Goal: Task Accomplishment & Management: Manage account settings

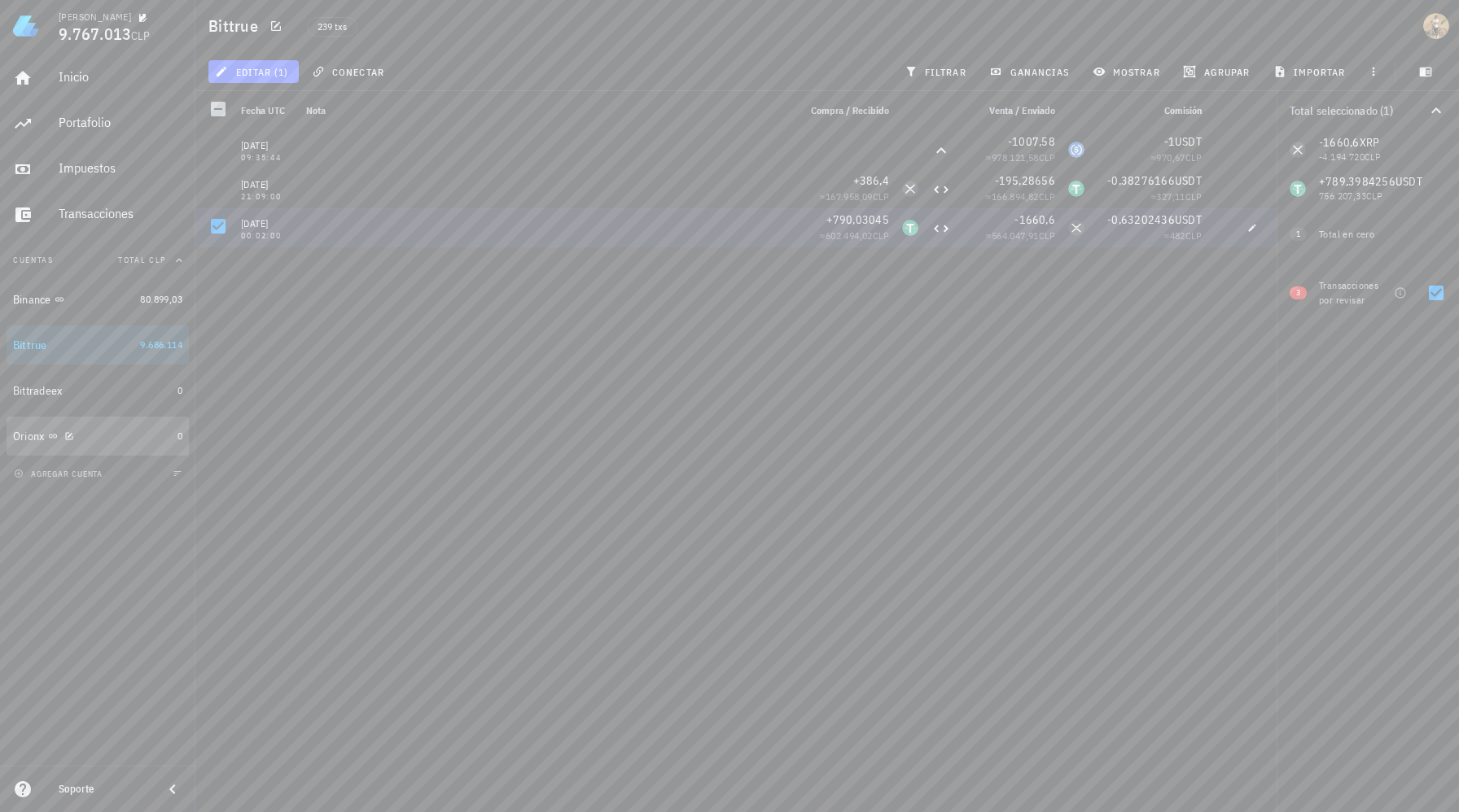
click at [146, 421] on div "Orionx" at bounding box center [92, 436] width 158 height 35
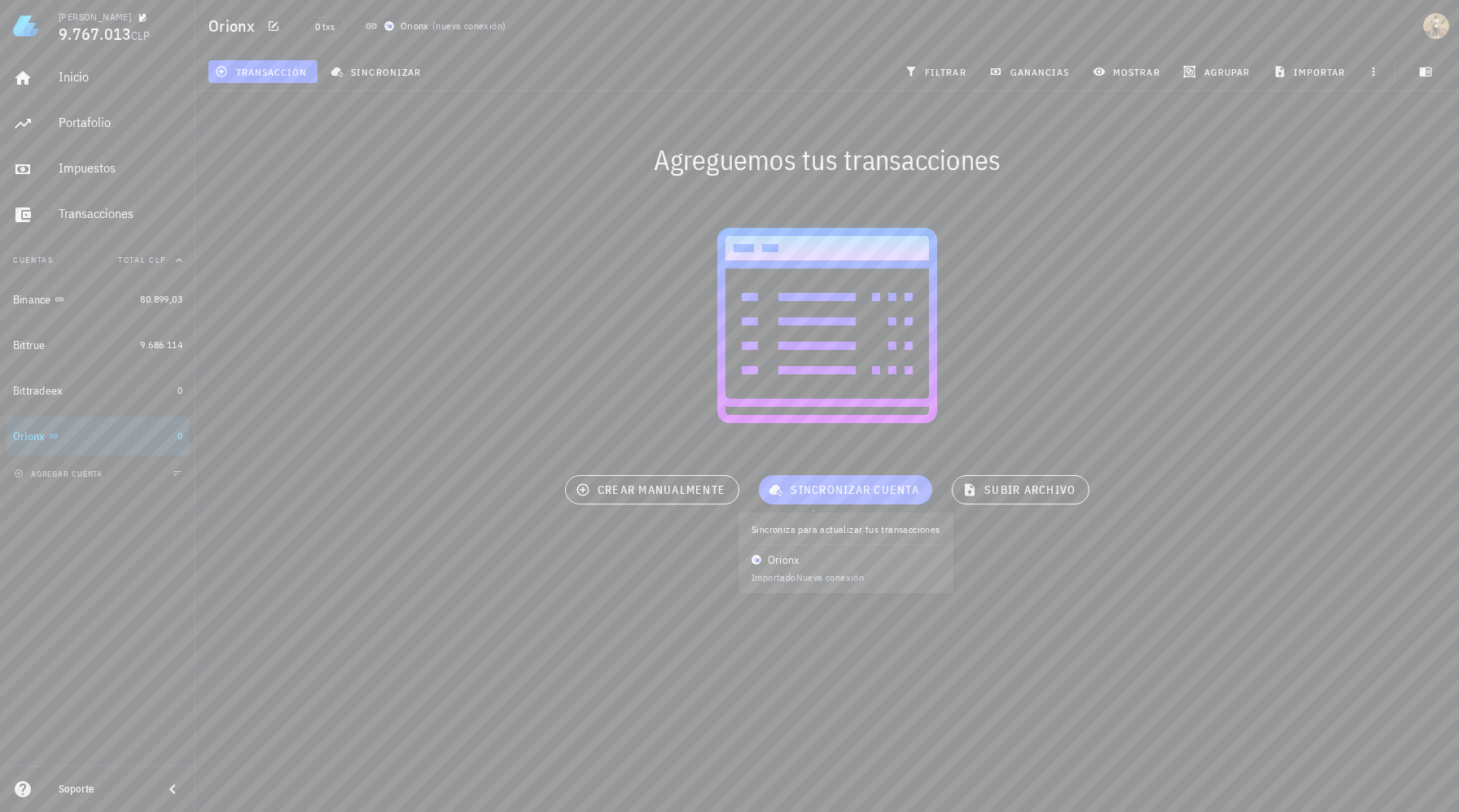
click at [850, 478] on button "sincronizar cuenta" at bounding box center [845, 490] width 173 height 30
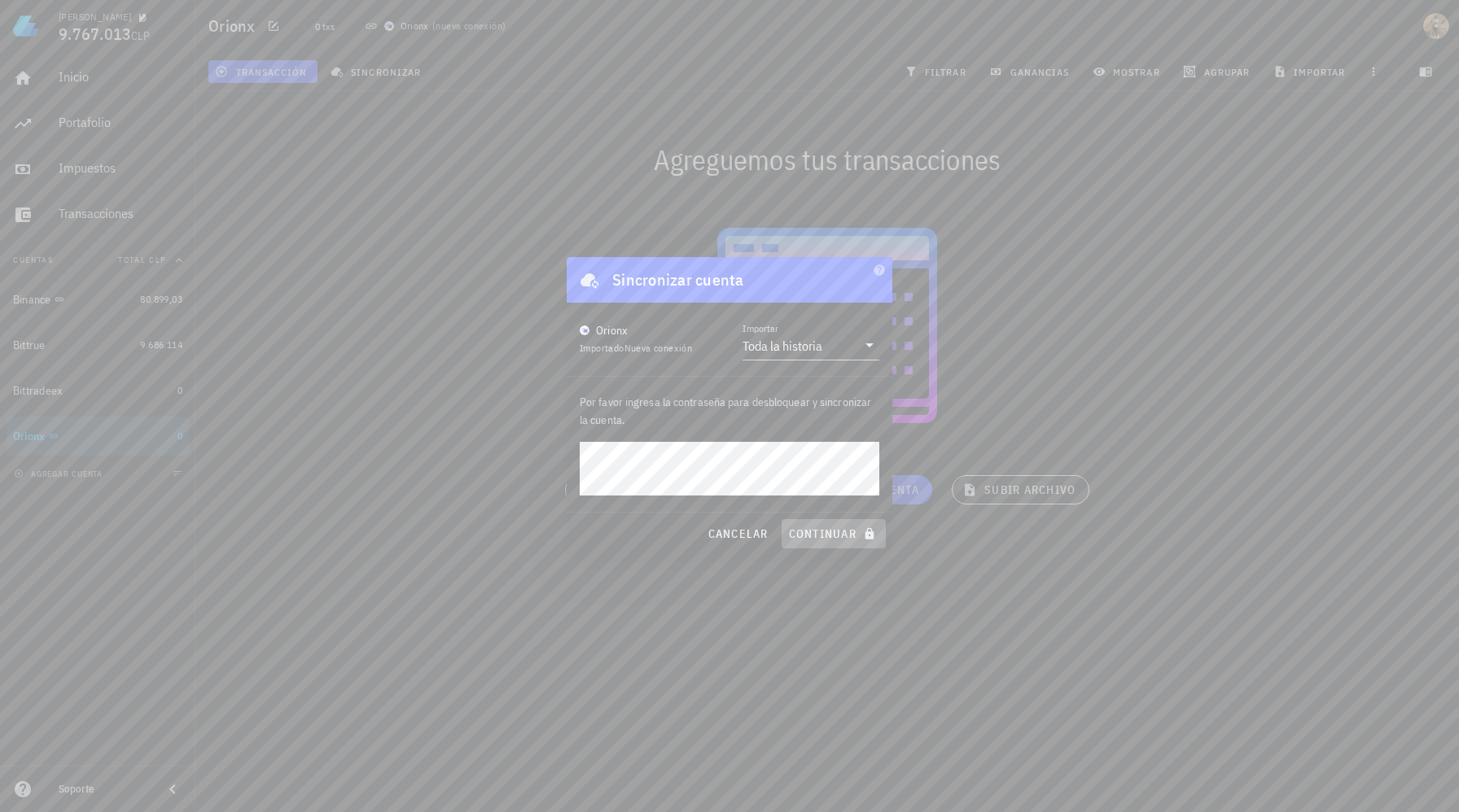
click at [834, 533] on span "continuar" at bounding box center [833, 534] width 91 height 14
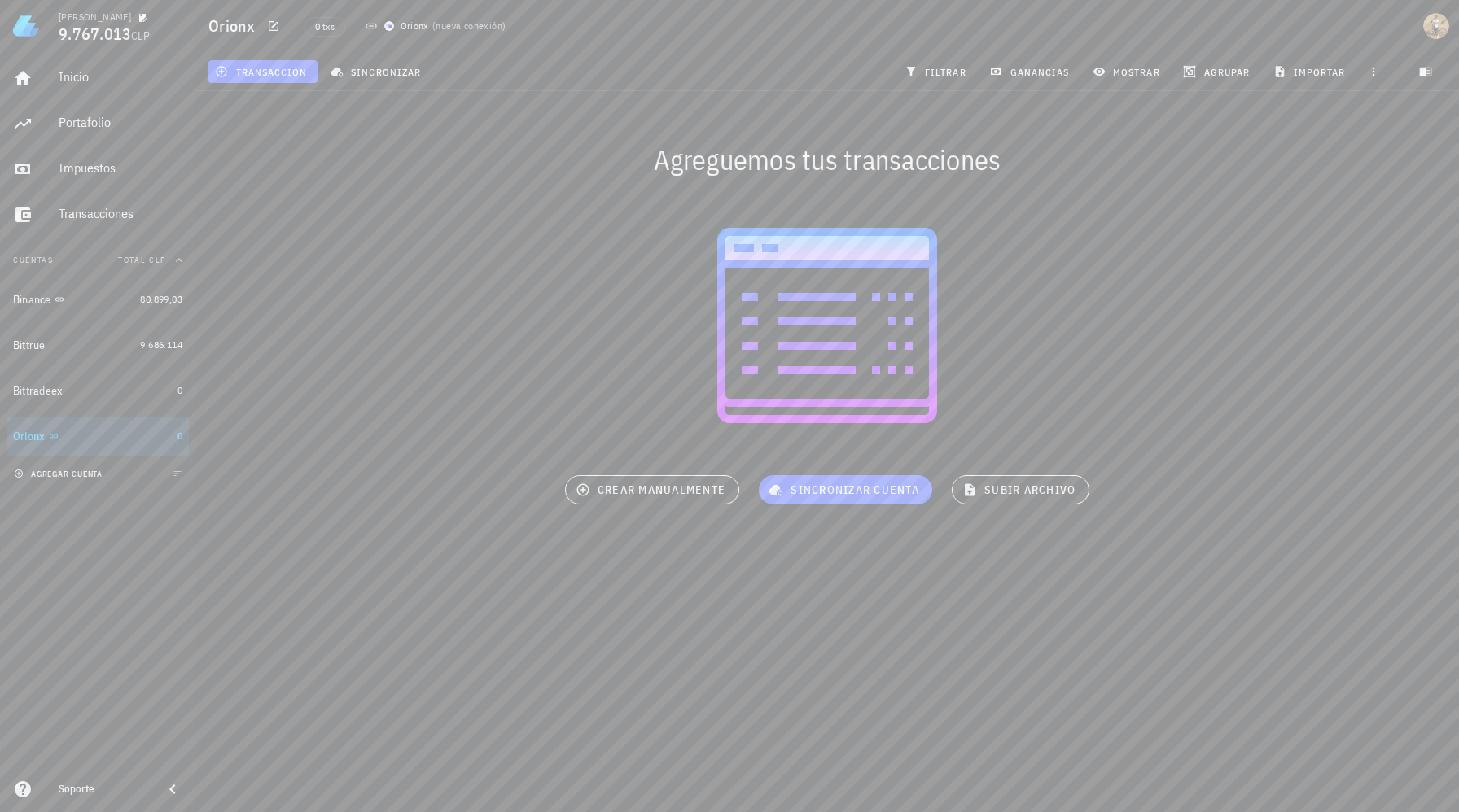
click at [57, 475] on span "agregar cuenta" at bounding box center [59, 473] width 85 height 11
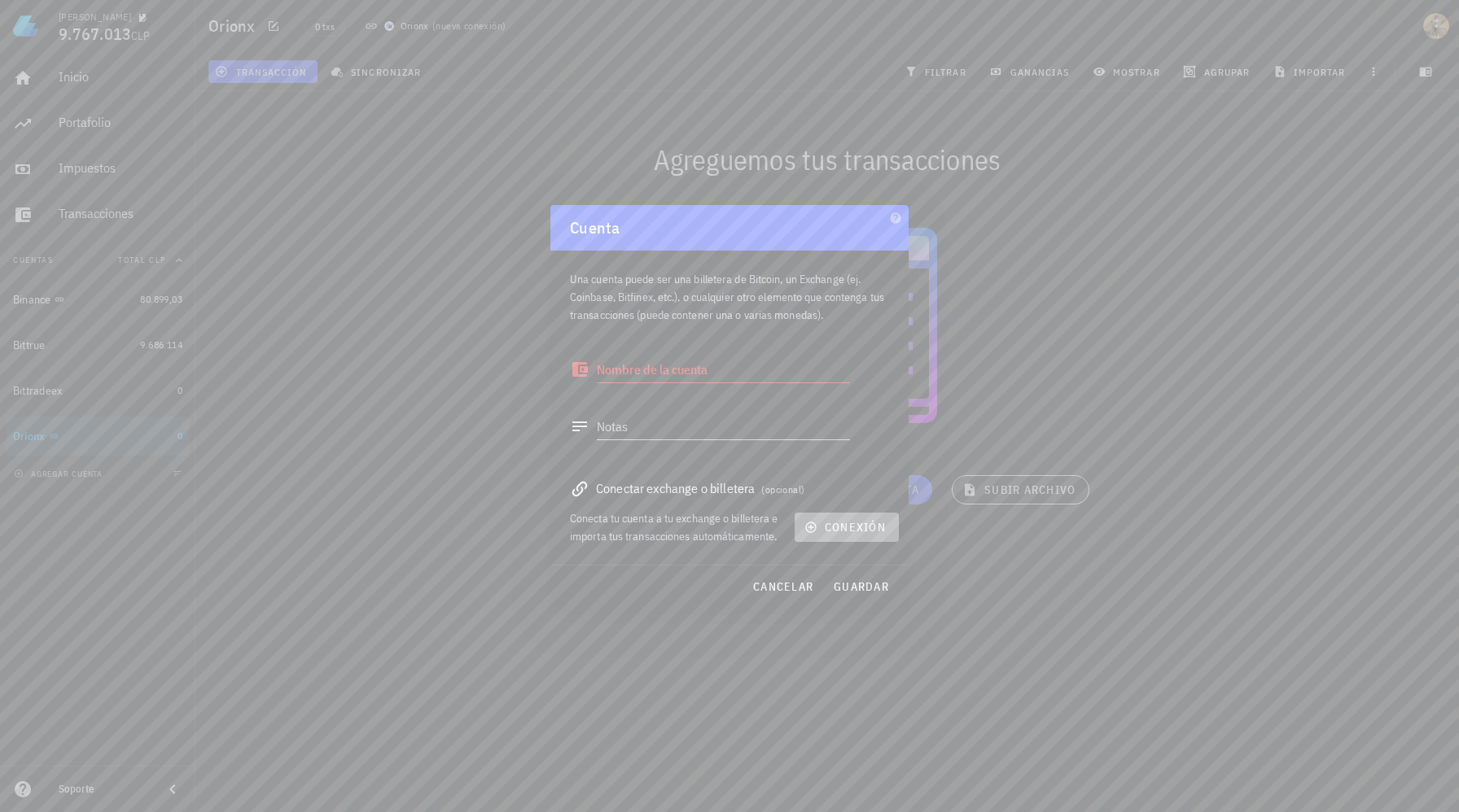
click at [851, 520] on span "conexión" at bounding box center [847, 527] width 78 height 14
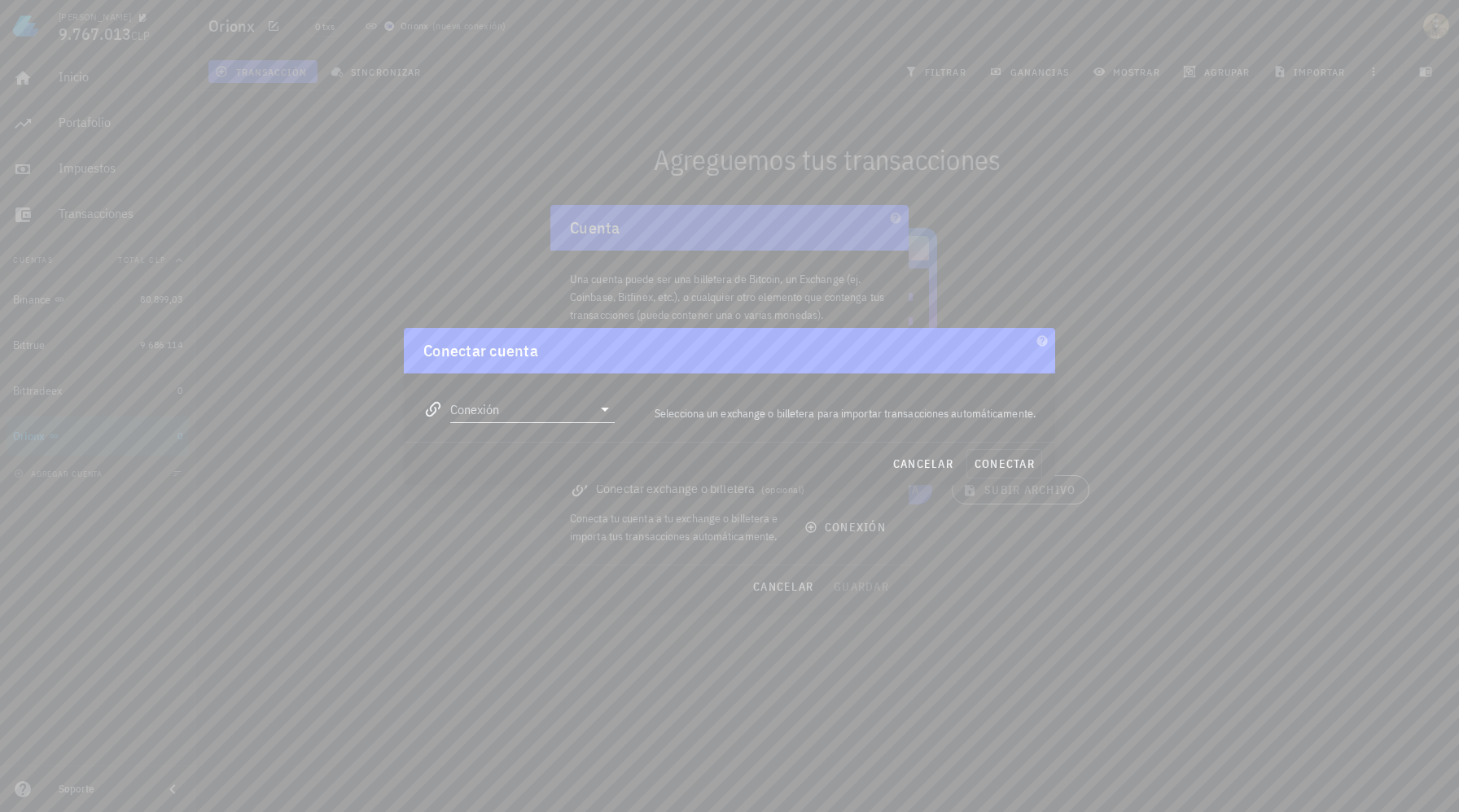
click at [593, 422] on div "Conexión" at bounding box center [533, 409] width 165 height 26
click at [560, 522] on div "Base Wallet" at bounding box center [585, 521] width 178 height 15
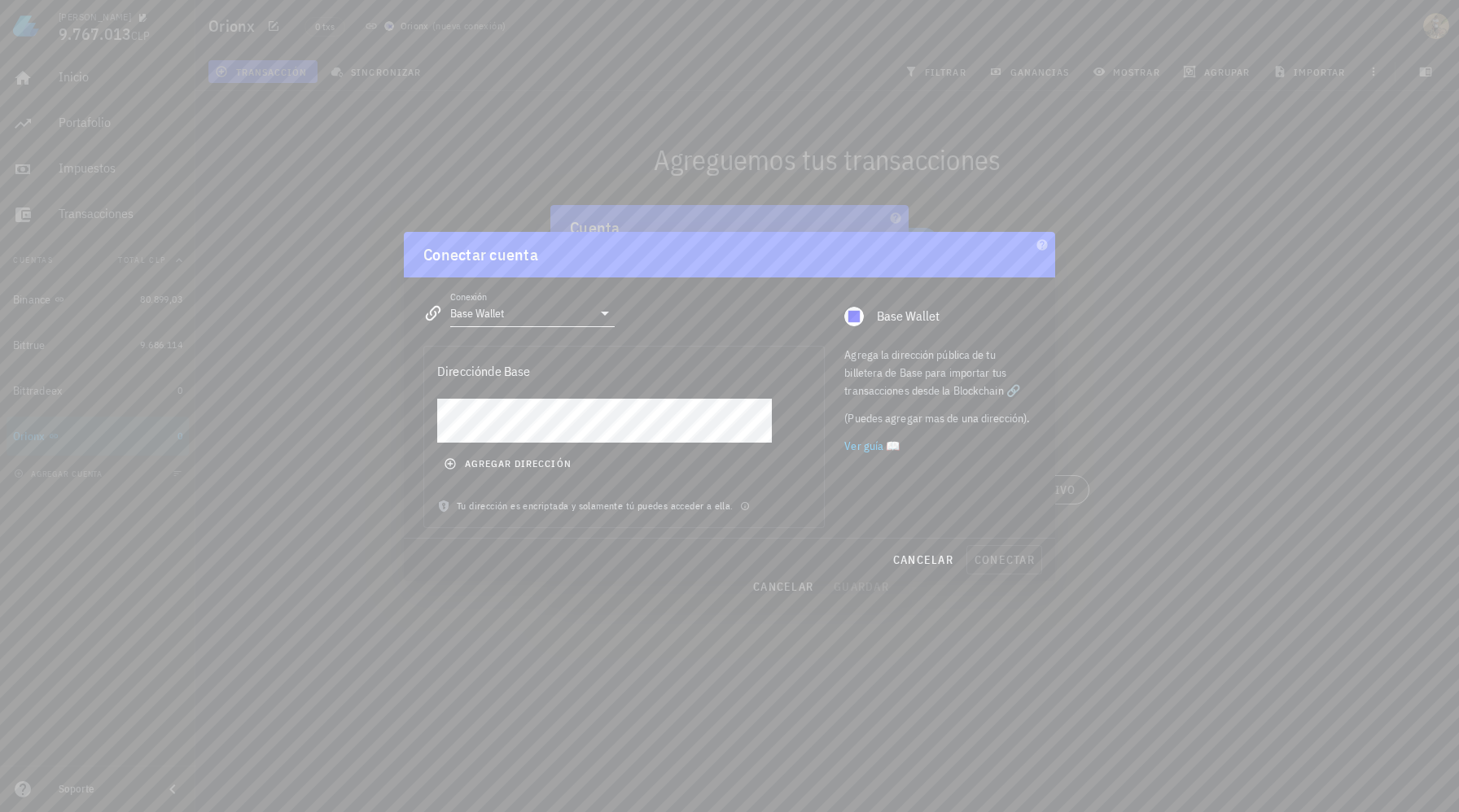
click at [579, 300] on input "Base Wallet" at bounding box center [521, 313] width 142 height 26
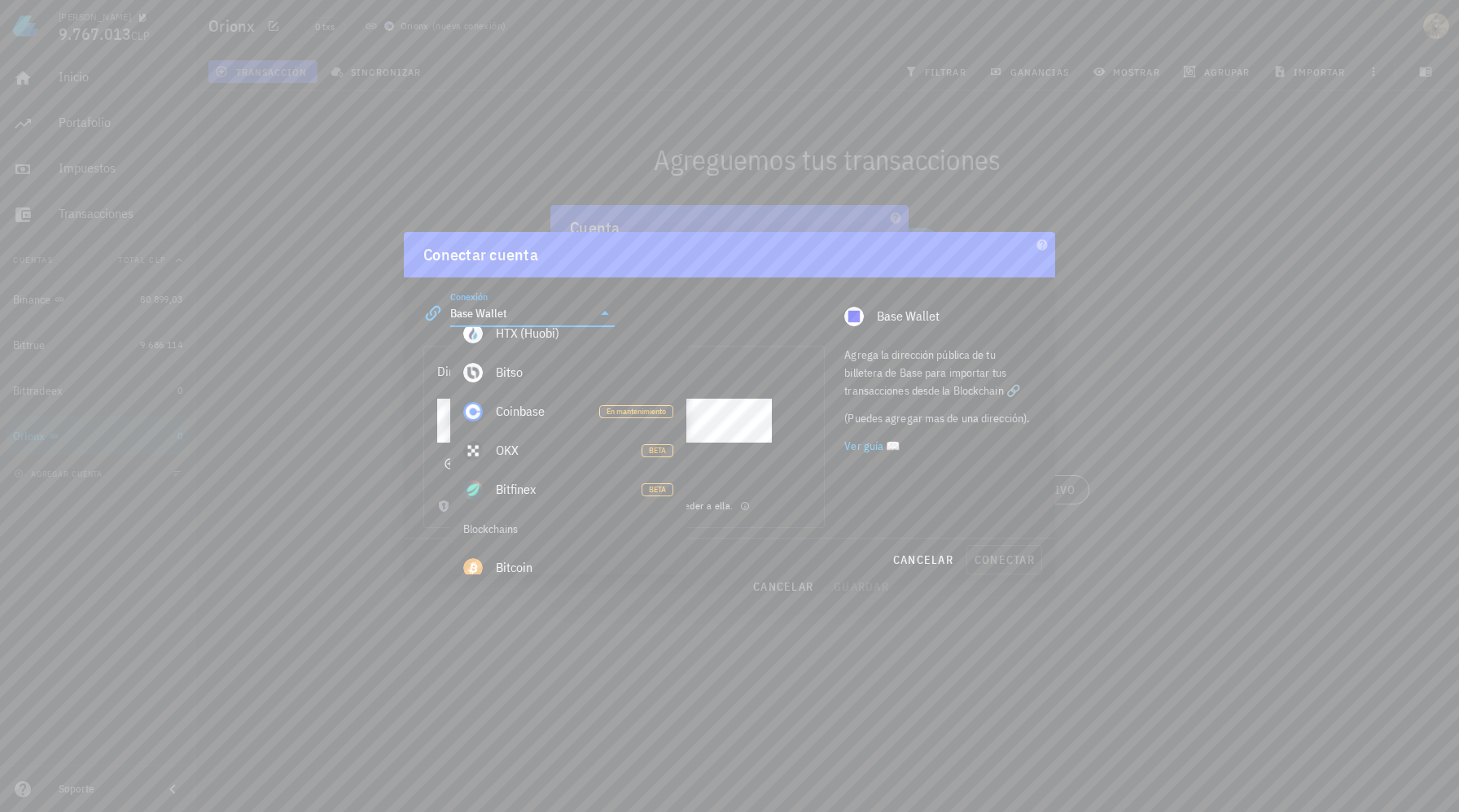
scroll to position [428, 0]
click at [552, 439] on div "Coinbase" at bounding box center [541, 433] width 90 height 15
type input "Coinbase"
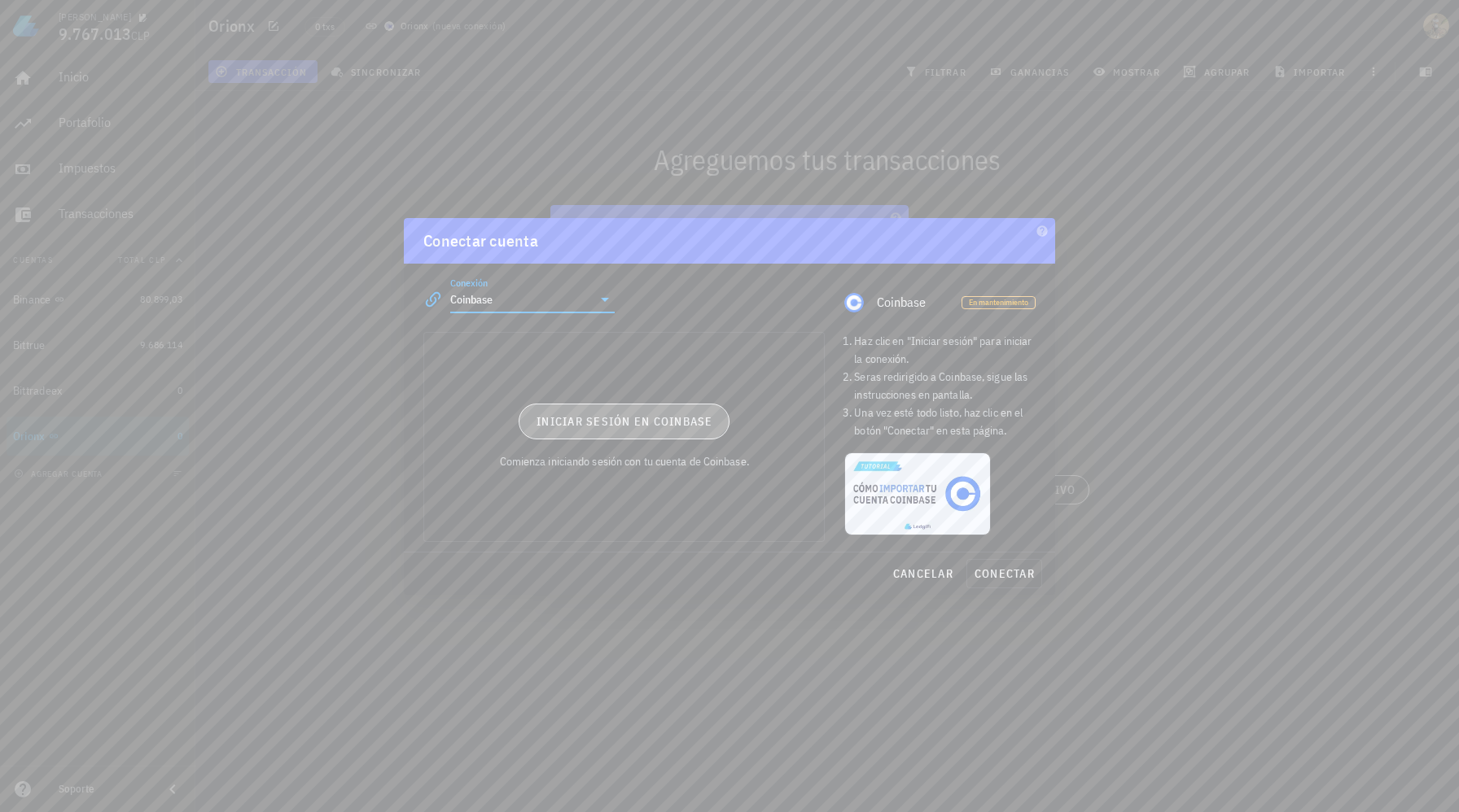
click at [597, 425] on span "Iniciar sesión en Coinbase" at bounding box center [625, 421] width 178 height 14
click at [1015, 575] on span "conectar" at bounding box center [1005, 573] width 61 height 14
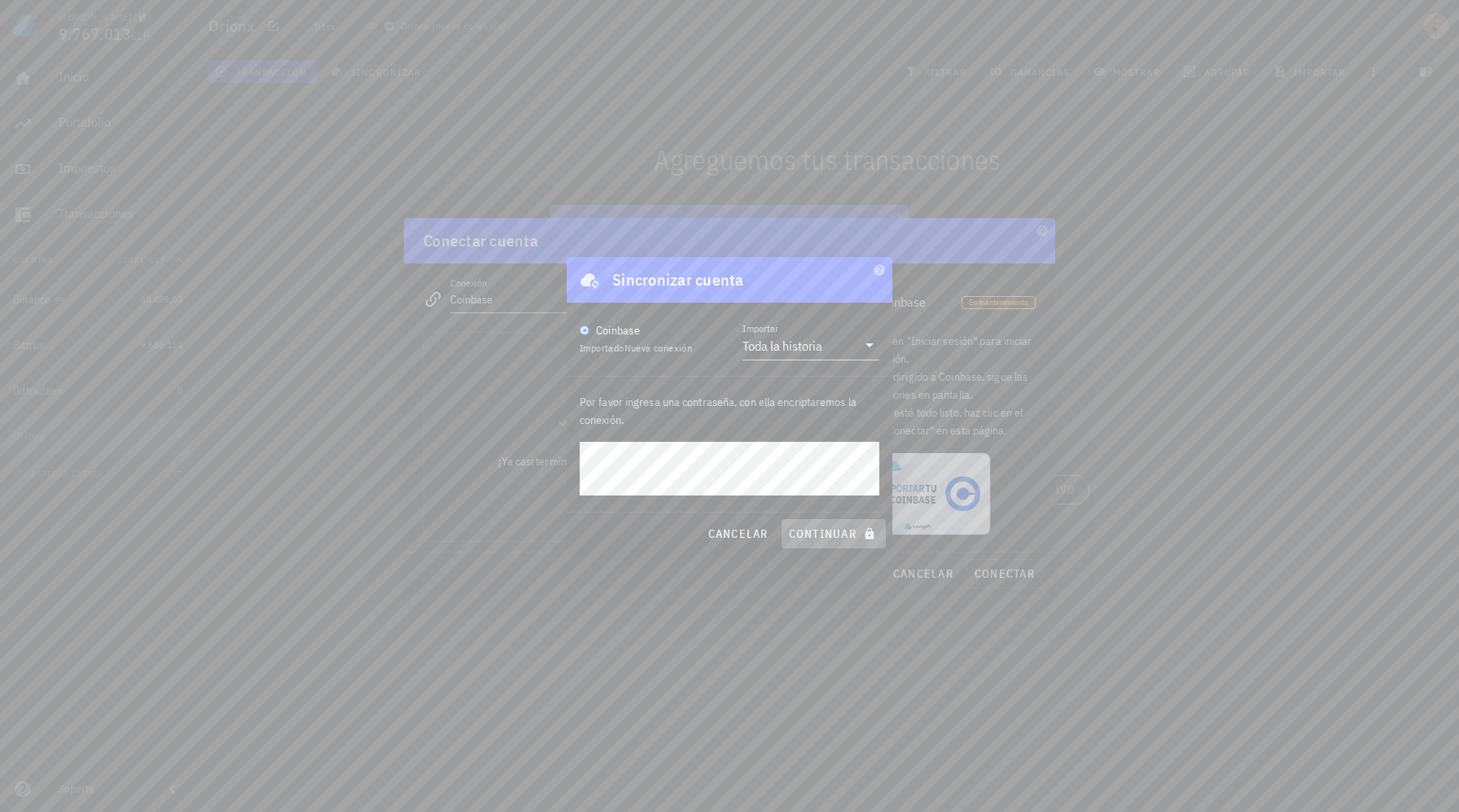
click at [834, 530] on span "continuar" at bounding box center [833, 534] width 91 height 14
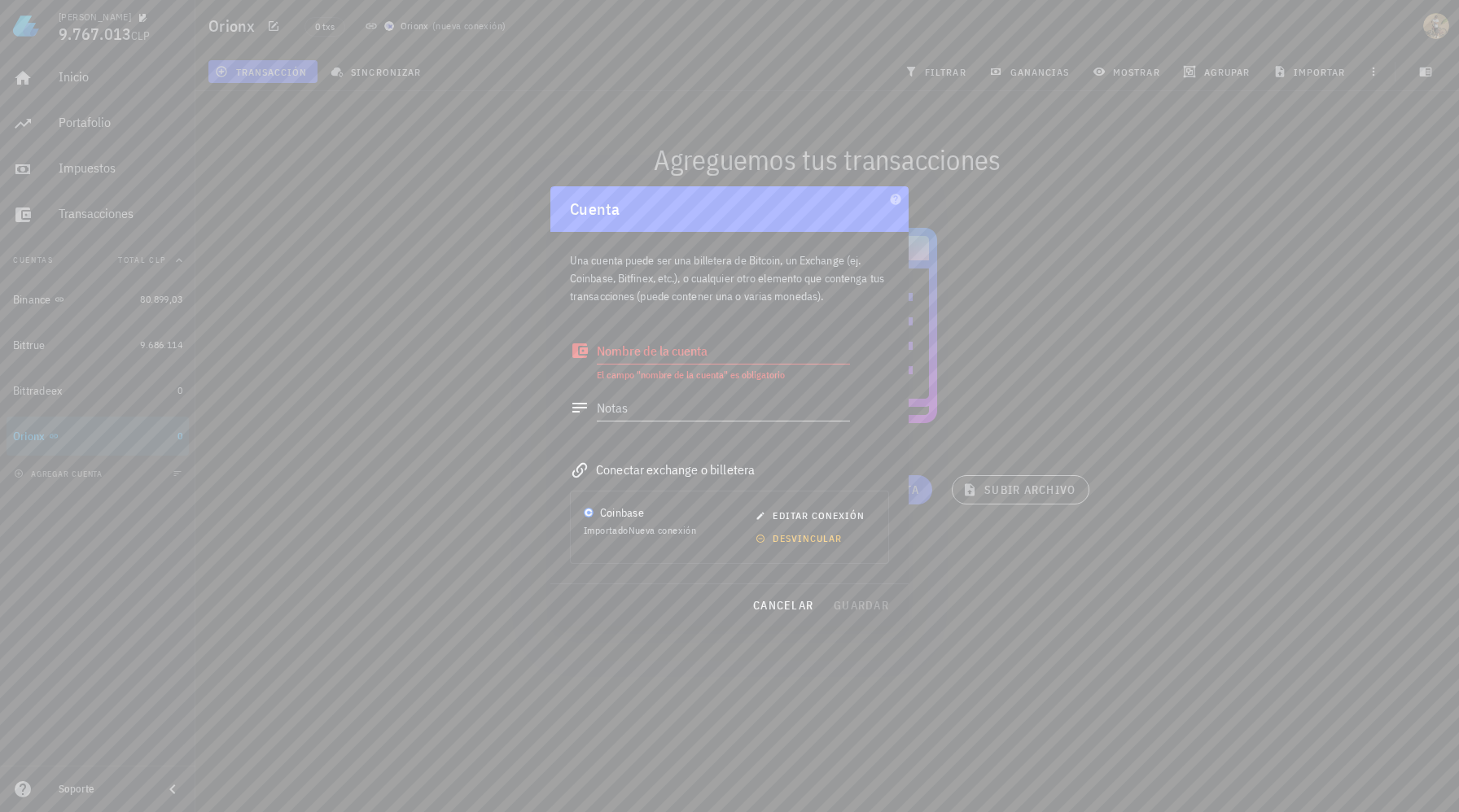
click at [769, 356] on textarea "Nombre de la cuenta" at bounding box center [723, 350] width 254 height 26
type textarea "Coinbase"
click at [851, 600] on span "guardar" at bounding box center [861, 605] width 56 height 14
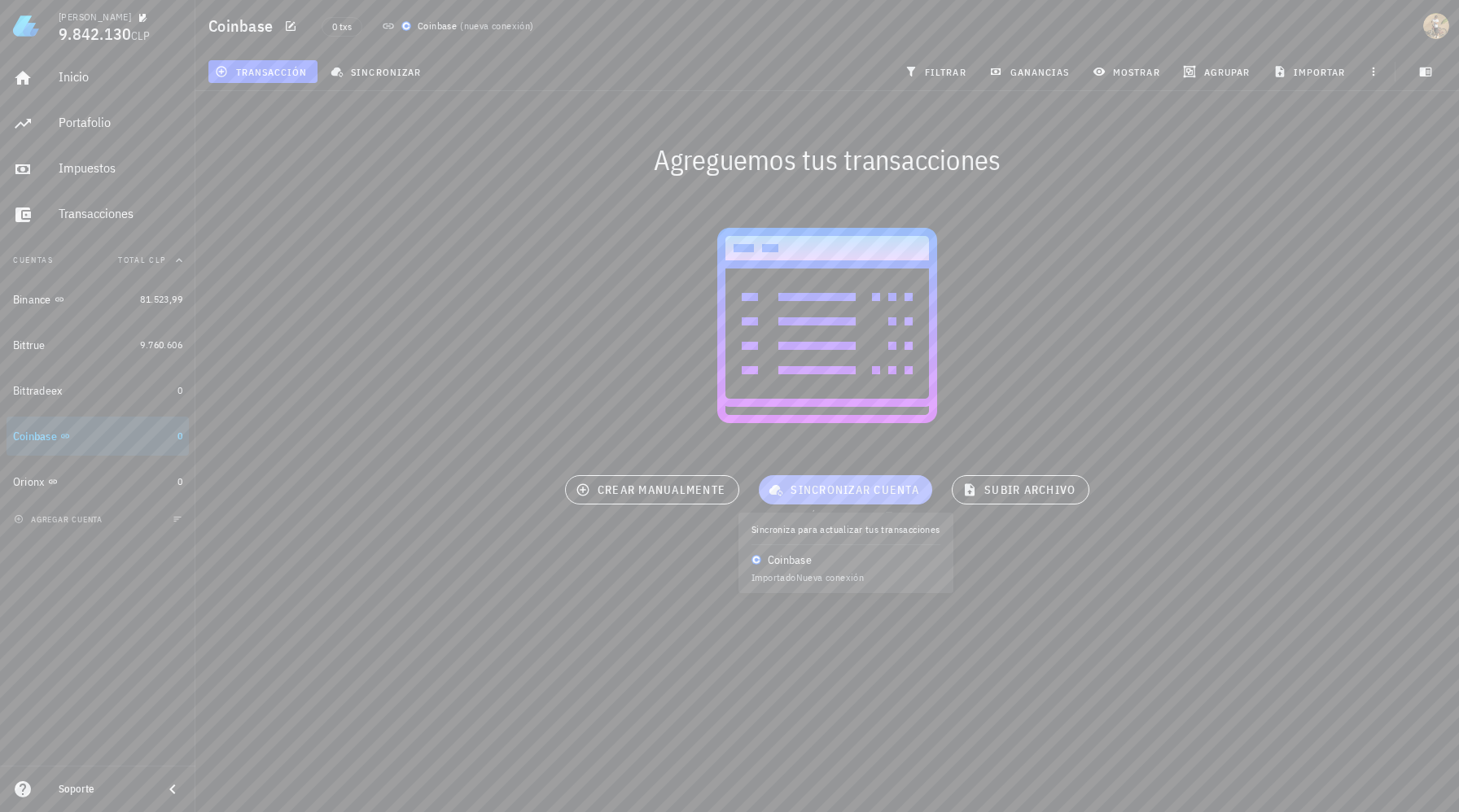
click at [888, 490] on span "sincronizar cuenta" at bounding box center [846, 490] width 147 height 14
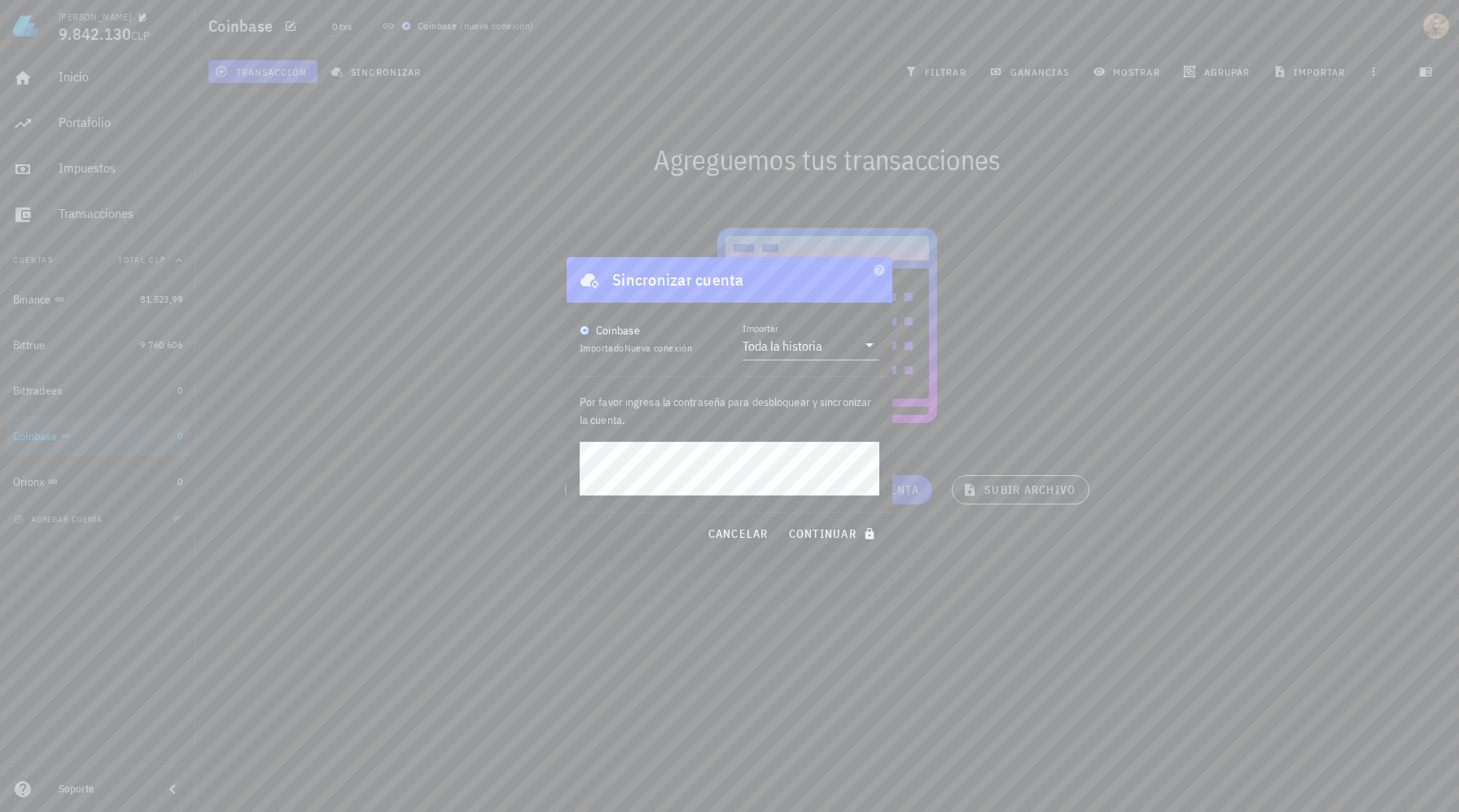
click at [782, 519] on button "continuar" at bounding box center [833, 534] width 104 height 30
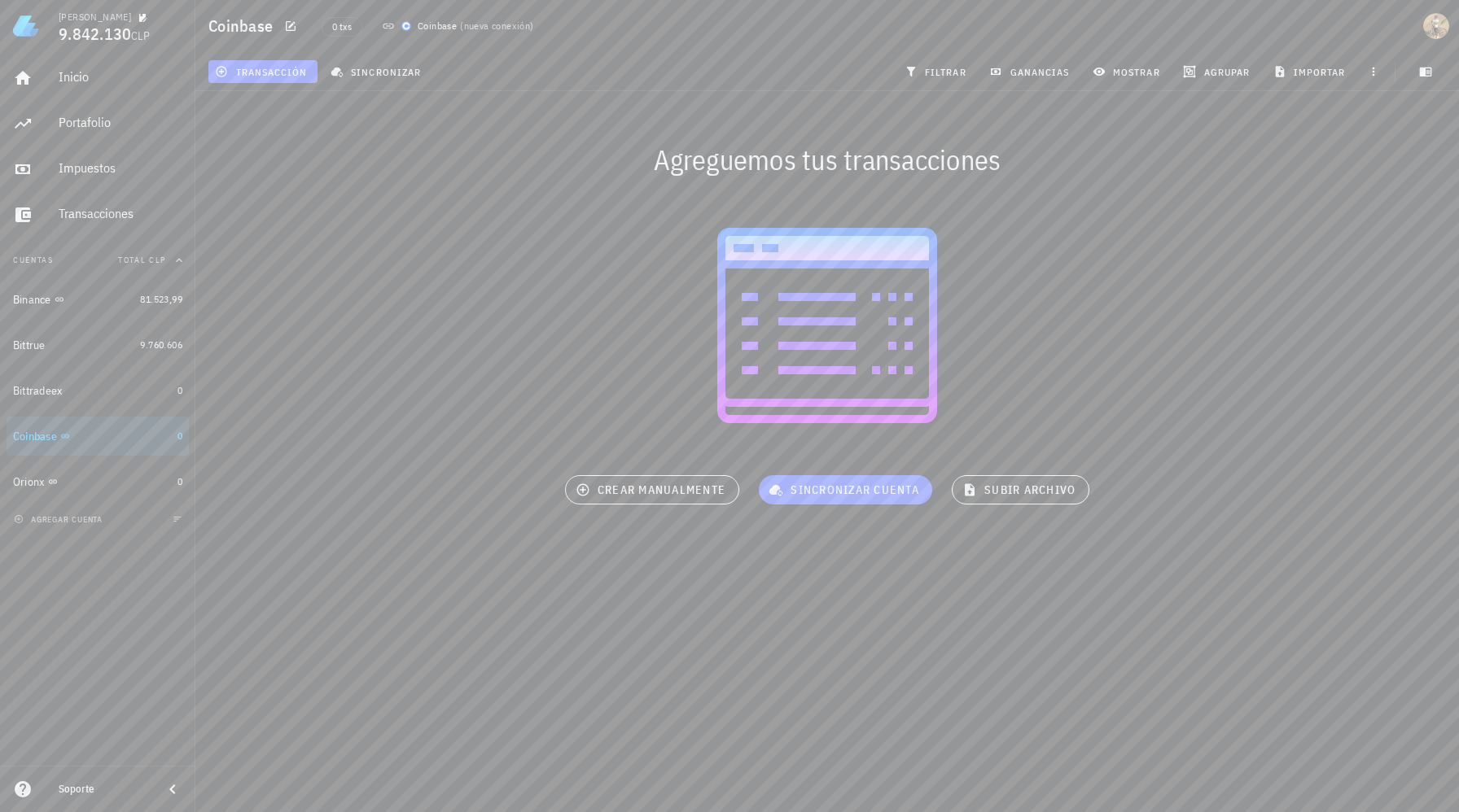
click at [539, 639] on div "[PERSON_NAME] 9.842.130 CLP Inicio [GEOGRAPHIC_DATA] Impuestos [GEOGRAPHIC_DATA…" at bounding box center [729, 406] width 1459 height 812
